Goal: Task Accomplishment & Management: Manage account settings

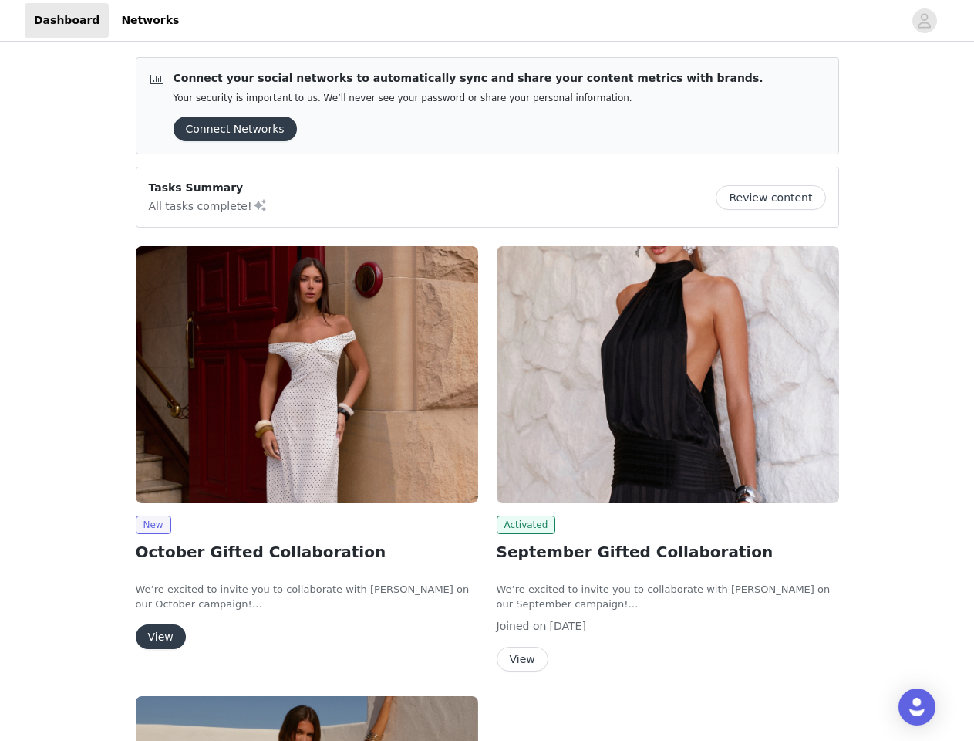
click at [488, 370] on div "Activated September Gifted Collaboration We’re excited to invite you to collabo…" at bounding box center [668, 462] width 361 height 450
click at [487, 21] on div at bounding box center [545, 20] width 715 height 35
click at [925, 21] on icon "avatar" at bounding box center [924, 20] width 15 height 25
click at [230, 129] on div "Connect your social networks to automatically sync and share your content metri…" at bounding box center [487, 610] width 974 height 1131
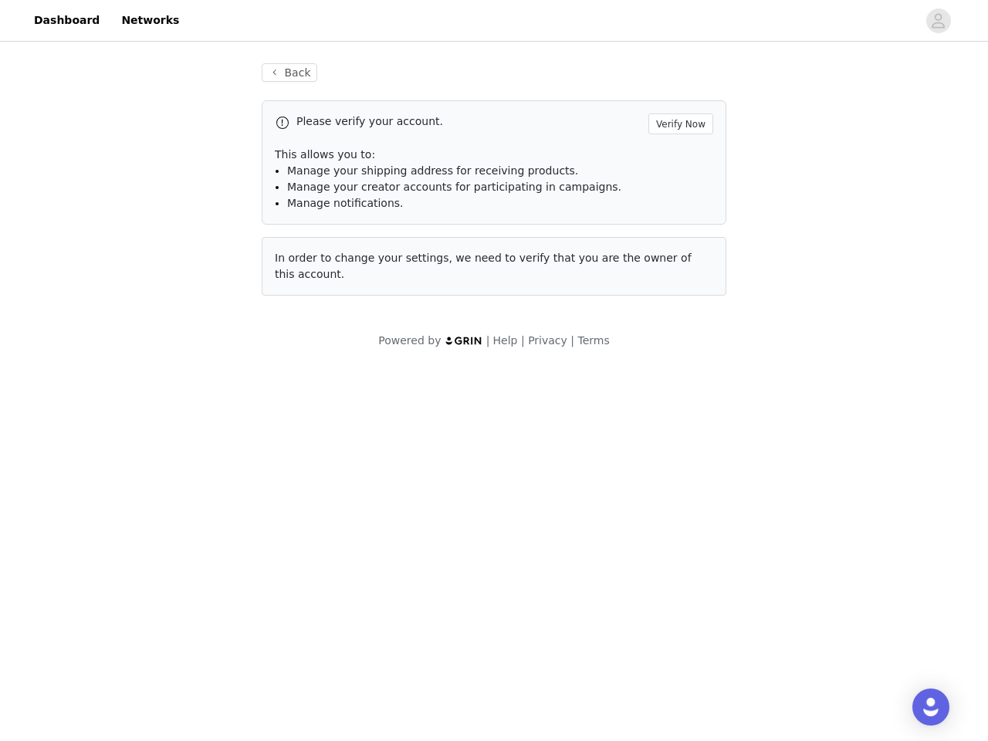
click at [777, 198] on div "Back Please verify your account. Verify Now This allows you to: Manage your shi…" at bounding box center [494, 206] width 988 height 322
click at [307, 374] on body "Dashboard Networks Back Please verify your account. Verify Now This allows you …" at bounding box center [494, 370] width 988 height 741
click at [153, 525] on body "Dashboard Networks Back Please verify your account. Verify Now This allows you …" at bounding box center [494, 370] width 988 height 741
